Goal: Navigation & Orientation: Find specific page/section

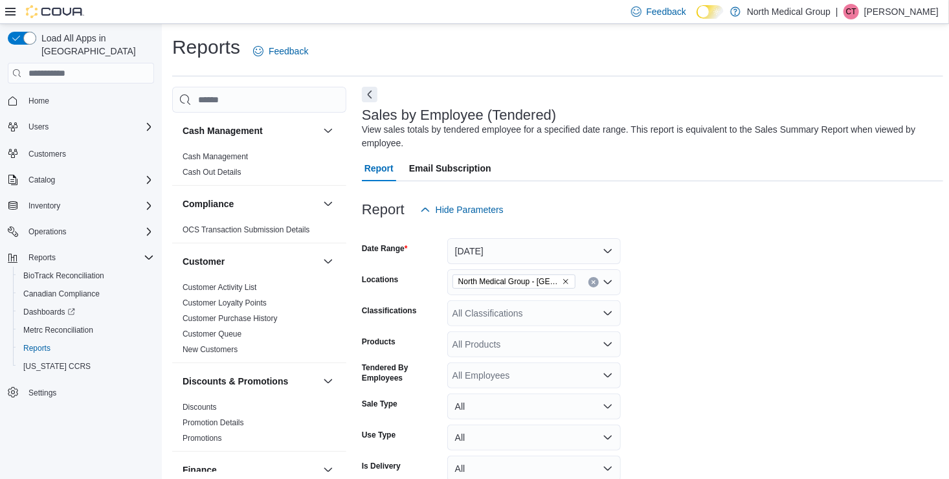
scroll to position [660, 0]
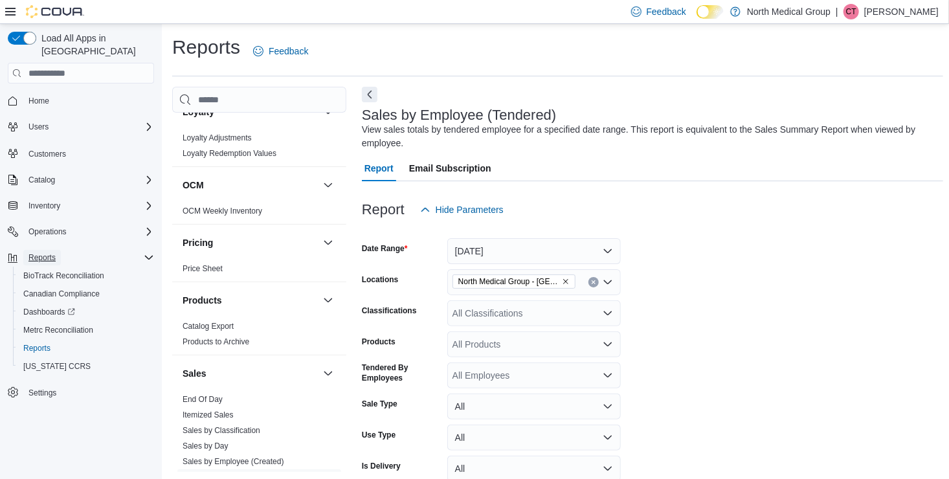
click at [42, 253] on span "Reports" at bounding box center [41, 258] width 27 height 10
click at [139, 224] on div "Operations" at bounding box center [88, 232] width 131 height 16
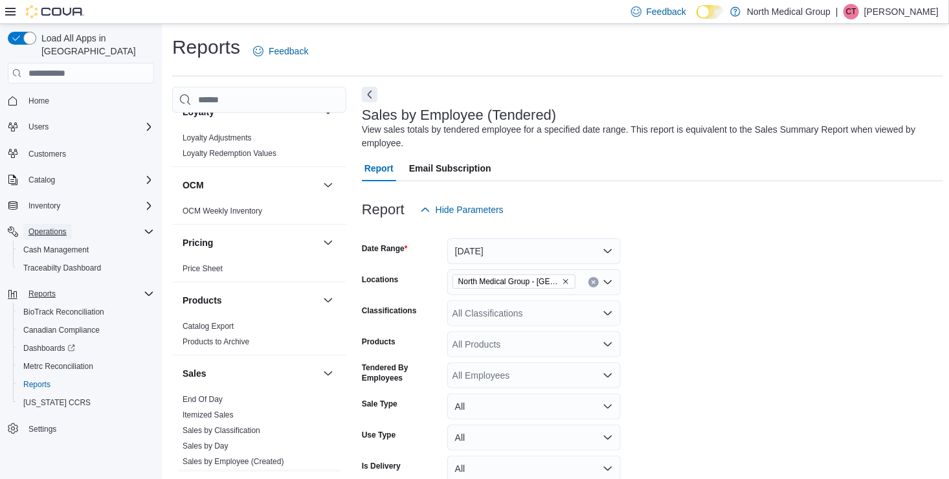
click at [34, 227] on span "Operations" at bounding box center [47, 232] width 38 height 10
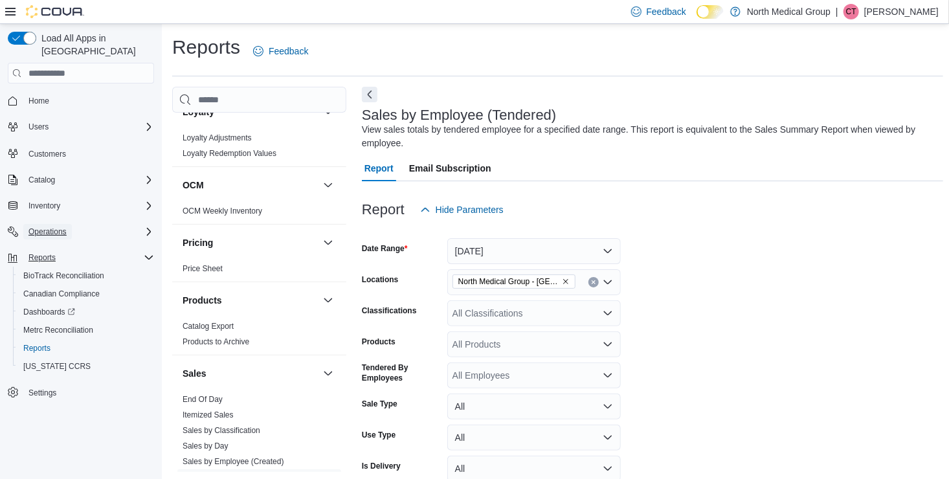
click at [34, 227] on span "Operations" at bounding box center [47, 232] width 38 height 10
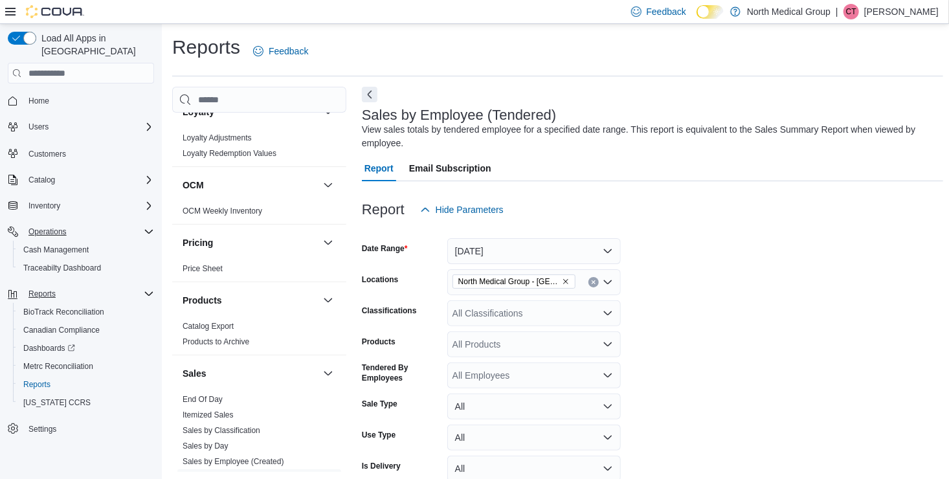
click at [897, 9] on p "[PERSON_NAME]" at bounding box center [902, 12] width 74 height 16
click at [848, 119] on span "Sign Out" at bounding box center [855, 123] width 35 height 13
